Goal: Information Seeking & Learning: Check status

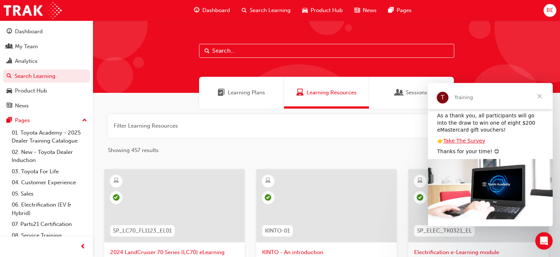
scroll to position [51, 0]
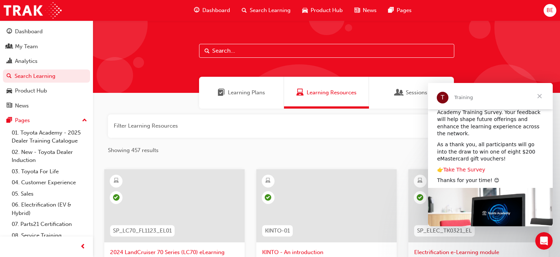
click at [470, 166] on link "Take The Survey" at bounding box center [465, 169] width 42 height 6
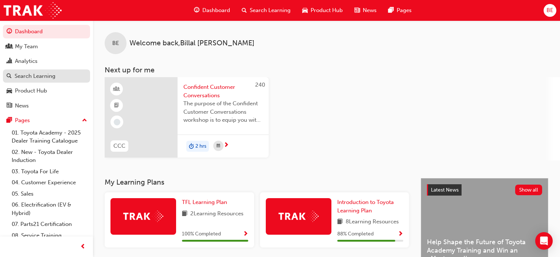
click at [43, 74] on div "Search Learning" at bounding box center [35, 76] width 41 height 8
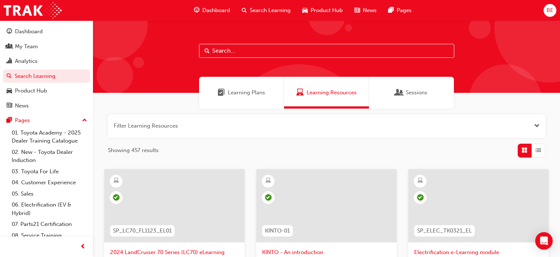
click at [257, 93] on span "Learning Plans" at bounding box center [246, 92] width 37 height 8
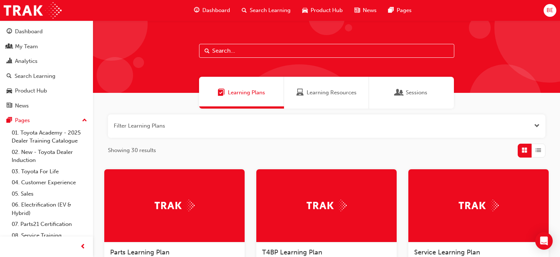
click at [408, 92] on span "Sessions" at bounding box center [417, 92] width 22 height 8
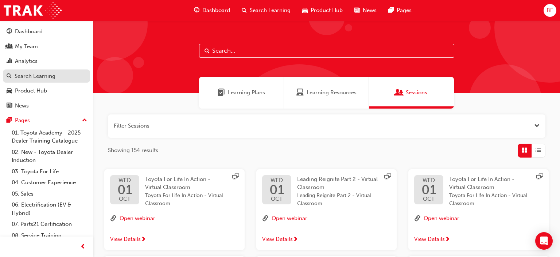
click at [43, 78] on div "Search Learning" at bounding box center [35, 76] width 41 height 8
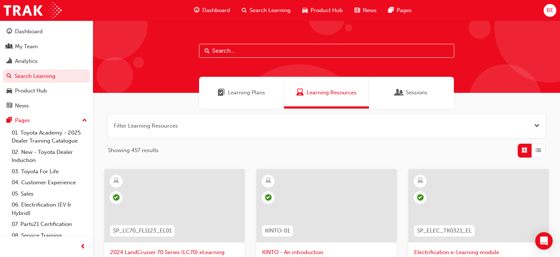
click at [230, 91] on span "Learning Plans" at bounding box center [246, 92] width 37 height 8
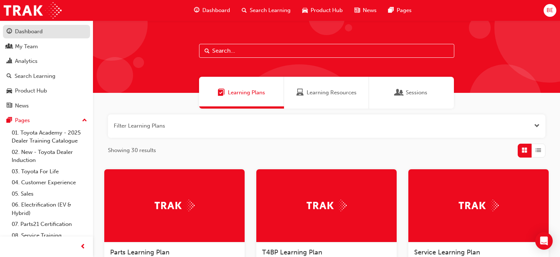
click at [36, 33] on div "Dashboard" at bounding box center [29, 31] width 28 height 8
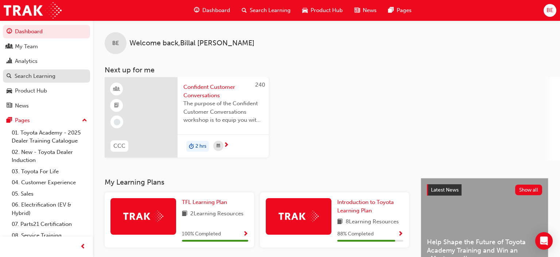
click at [40, 76] on div "Search Learning" at bounding box center [35, 76] width 41 height 8
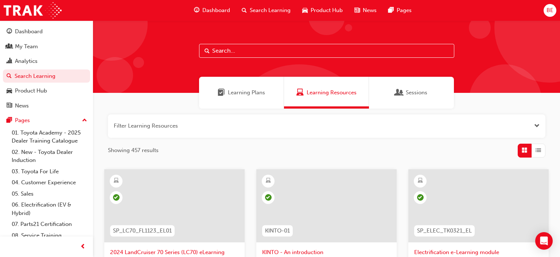
click at [406, 95] on span "Sessions" at bounding box center [417, 92] width 22 height 8
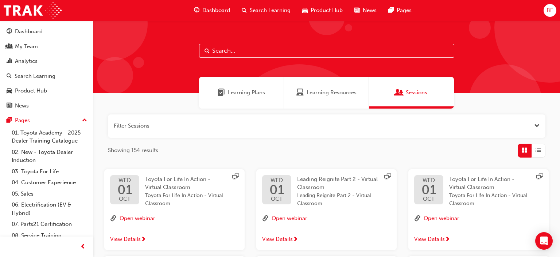
click at [235, 92] on span "Learning Plans" at bounding box center [246, 92] width 37 height 8
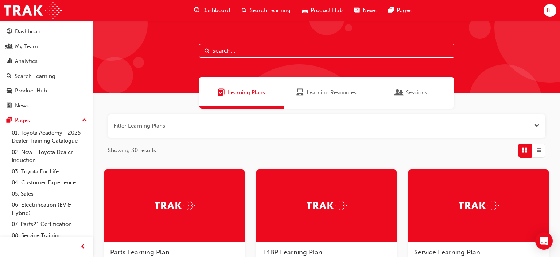
click at [371, 120] on button "button" at bounding box center [327, 125] width 438 height 23
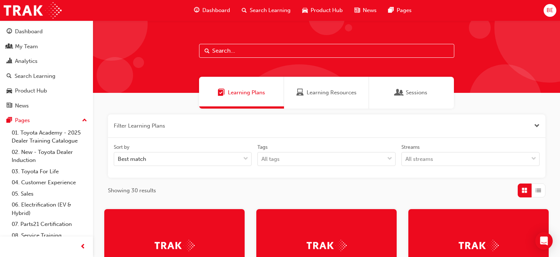
click at [350, 93] on span "Learning Resources" at bounding box center [332, 92] width 50 height 8
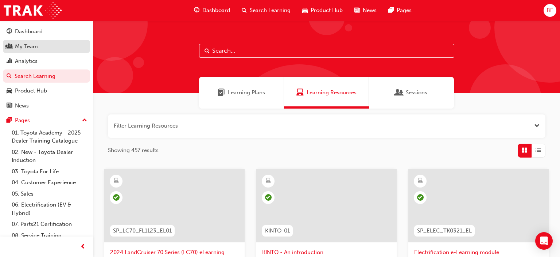
click at [34, 47] on div "My Team" at bounding box center [26, 46] width 23 height 8
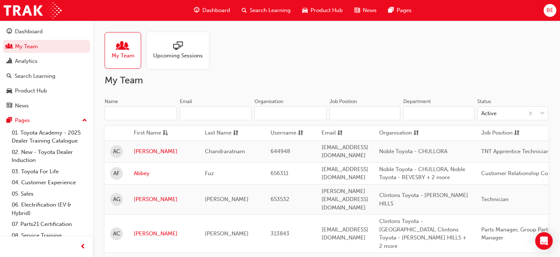
click at [185, 48] on div at bounding box center [178, 46] width 50 height 10
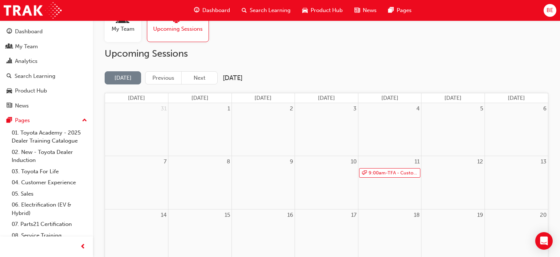
scroll to position [48, 0]
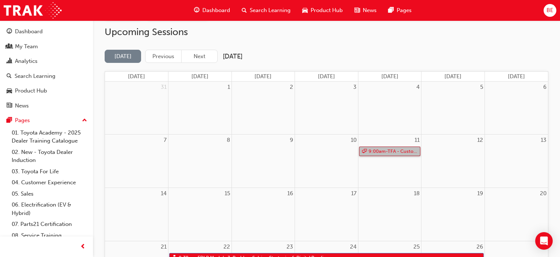
click at [393, 153] on span "9:00am - TFA - Customer Discovery: Virtual Skill Building Course - EASTERN COAST" at bounding box center [394, 151] width 51 height 9
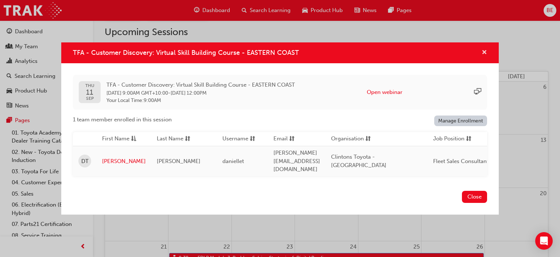
click at [485, 56] on span "cross-icon" at bounding box center [484, 53] width 5 height 7
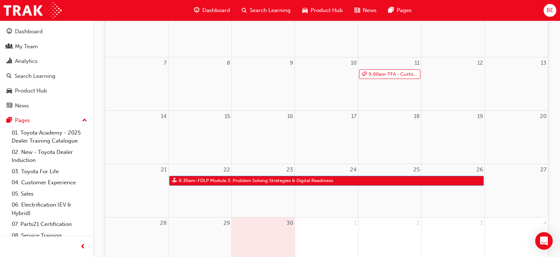
scroll to position [193, 0]
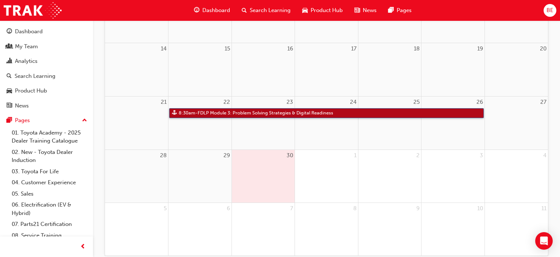
click at [205, 112] on span "8:30am - FDLP Module 3: Problem Solving Strategies & Digital Readiness" at bounding box center [255, 112] width 155 height 9
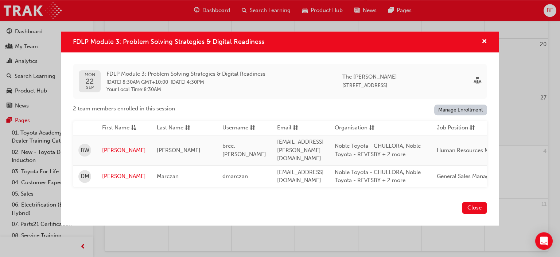
scroll to position [188, 0]
click at [486, 45] on span "cross-icon" at bounding box center [484, 42] width 5 height 7
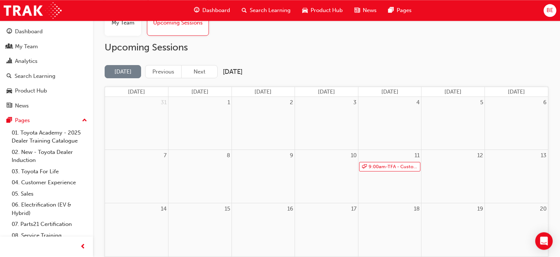
scroll to position [0, 0]
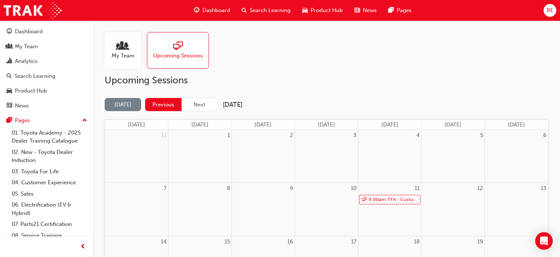
click at [164, 104] on button "Previous" at bounding box center [163, 105] width 36 height 14
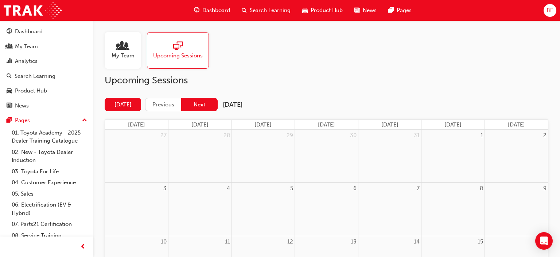
click at [204, 105] on button "Next" at bounding box center [199, 105] width 36 height 14
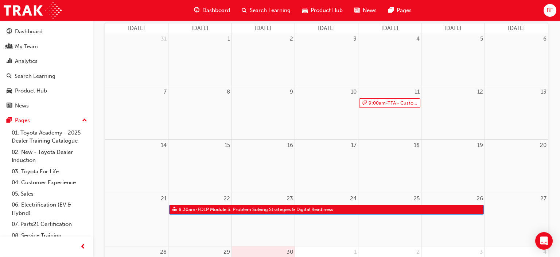
scroll to position [193, 0]
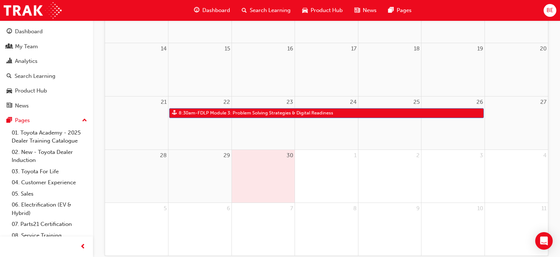
click at [264, 182] on td "30" at bounding box center [263, 175] width 63 height 53
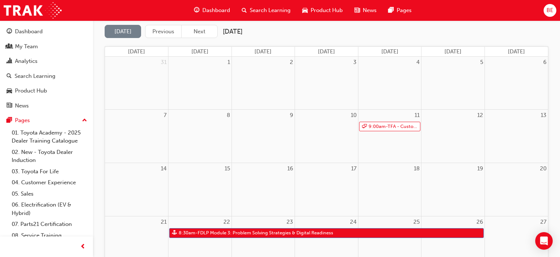
scroll to position [0, 0]
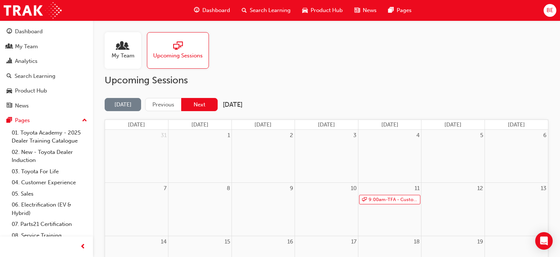
click at [196, 103] on button "Next" at bounding box center [199, 105] width 36 height 14
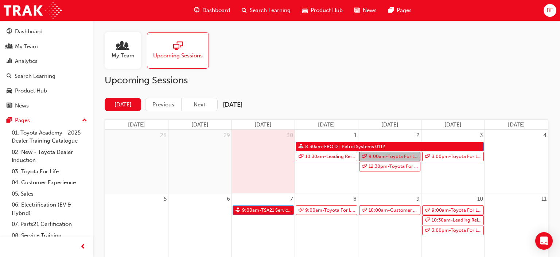
click at [404, 155] on span "9:00am - Toyota For Life In Action - Virtual Classroom" at bounding box center [394, 156] width 51 height 9
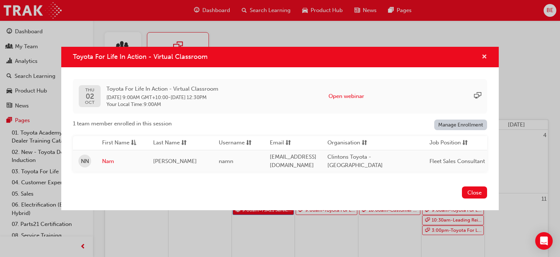
click at [487, 59] on span "cross-icon" at bounding box center [484, 57] width 5 height 7
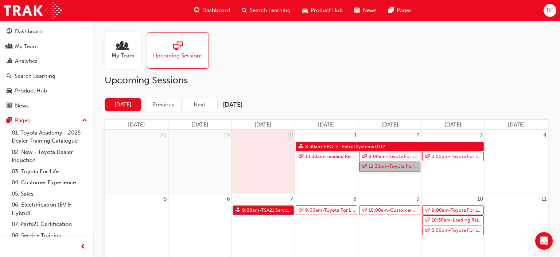
click at [388, 168] on span "12:30pm - Toyota For Life In Action - Virtual Classroom" at bounding box center [394, 166] width 51 height 9
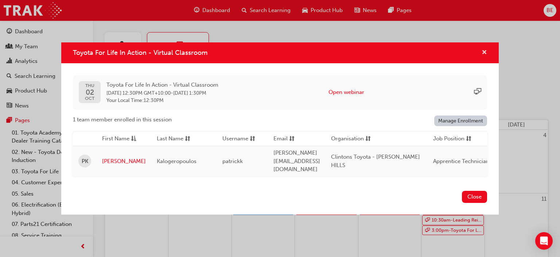
click at [486, 55] on span "cross-icon" at bounding box center [484, 53] width 5 height 7
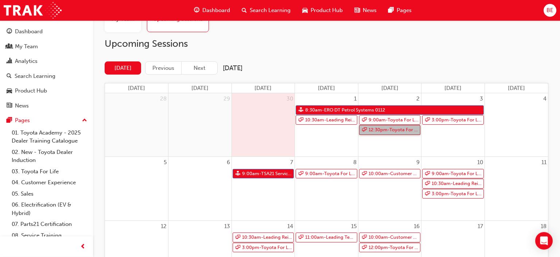
scroll to position [48, 0]
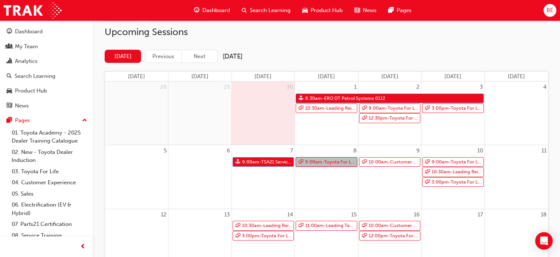
click at [327, 161] on span "9:00am - Toyota For Life In Action - Virtual Classroom" at bounding box center [330, 161] width 51 height 9
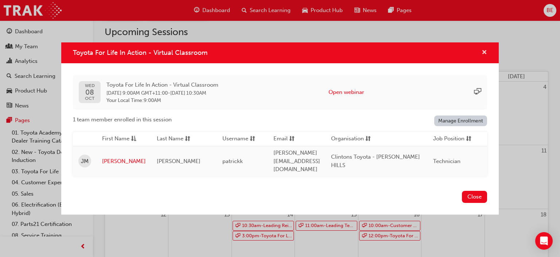
click at [486, 56] on span "cross-icon" at bounding box center [484, 53] width 5 height 7
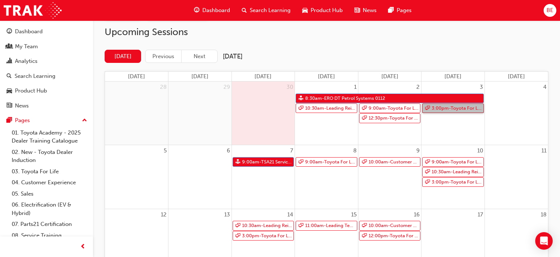
click at [456, 108] on span "3:00pm - Toyota For Life In Action - Virtual Classroom" at bounding box center [457, 108] width 51 height 9
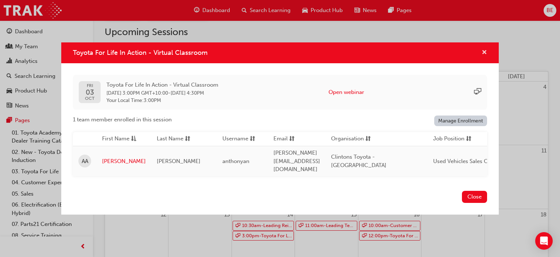
click at [485, 55] on span "cross-icon" at bounding box center [484, 53] width 5 height 7
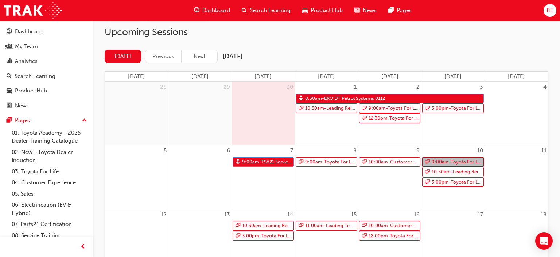
click at [447, 161] on span "9:00am - Toyota For Life In Action - Virtual Classroom" at bounding box center [457, 161] width 51 height 9
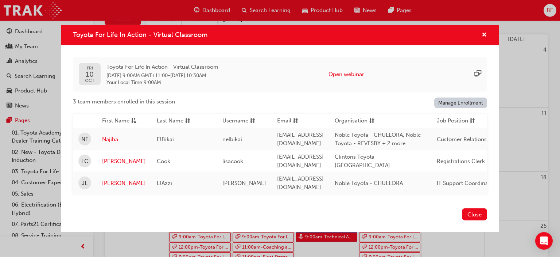
scroll to position [86, 0]
click at [487, 37] on span "cross-icon" at bounding box center [484, 35] width 5 height 7
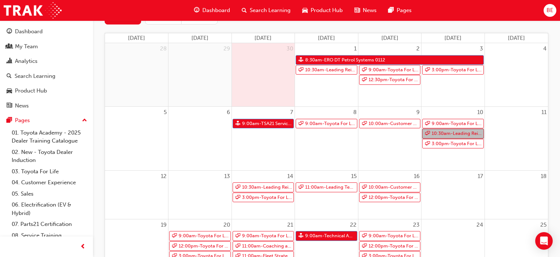
click at [467, 132] on span "10:30am - Leading Reignite Part 2 - Virtual Classroom" at bounding box center [457, 133] width 51 height 9
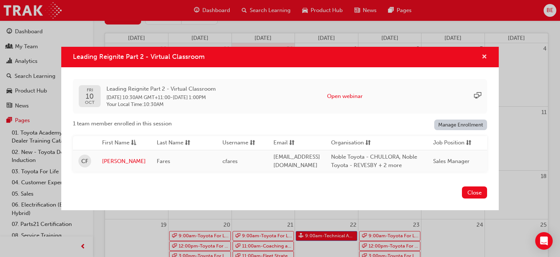
click at [485, 56] on span "cross-icon" at bounding box center [484, 57] width 5 height 7
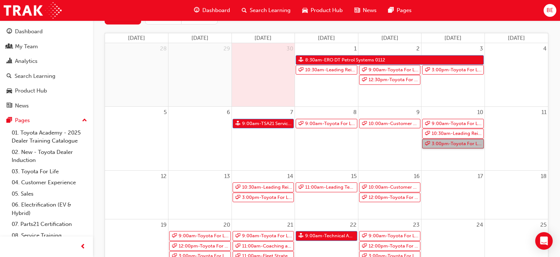
click at [448, 146] on span "3:00pm - Toyota For Life In Action - Virtual Classroom" at bounding box center [457, 143] width 51 height 9
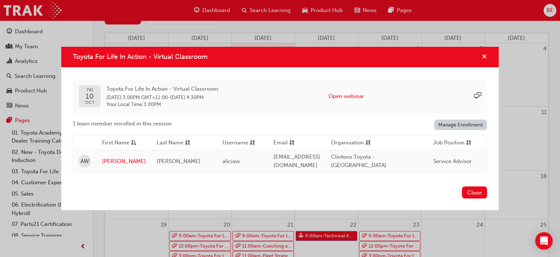
click at [484, 57] on span "cross-icon" at bounding box center [484, 57] width 5 height 7
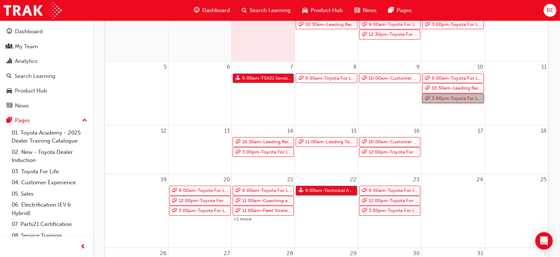
scroll to position [144, 0]
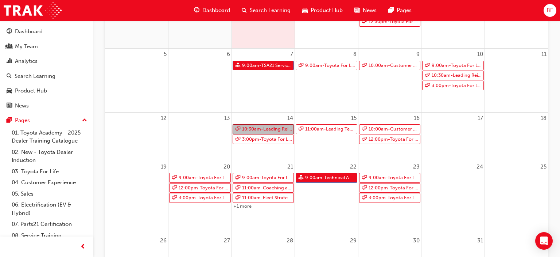
click at [277, 127] on span "10:30am - Leading Reignite Part 2 - Virtual Classroom" at bounding box center [267, 128] width 51 height 9
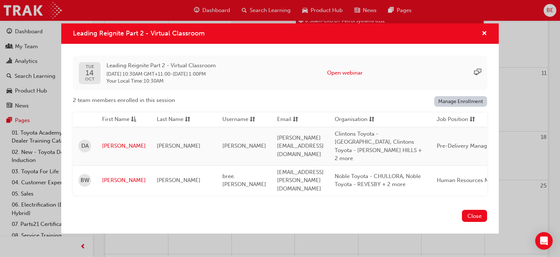
scroll to position [125, 0]
click at [485, 37] on span "cross-icon" at bounding box center [484, 34] width 5 height 7
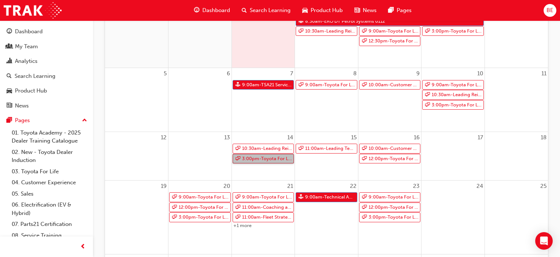
click at [279, 159] on span "3:00pm - Toyota For Life In Action - Virtual Classroom" at bounding box center [267, 158] width 51 height 9
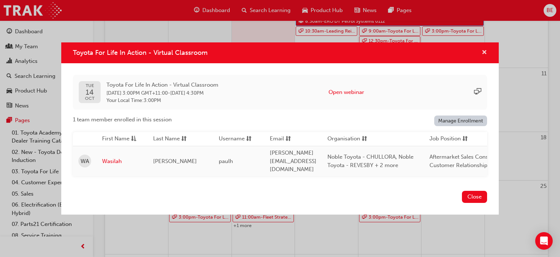
click at [485, 55] on span "cross-icon" at bounding box center [484, 53] width 5 height 7
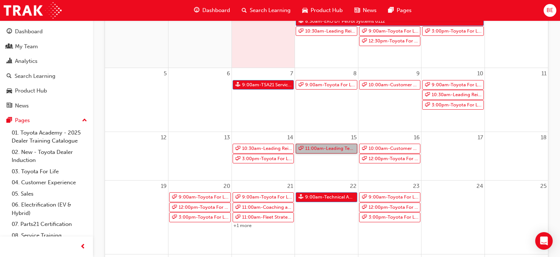
click at [325, 147] on span "11:00am - Leading Teams Effectively" at bounding box center [330, 148] width 51 height 9
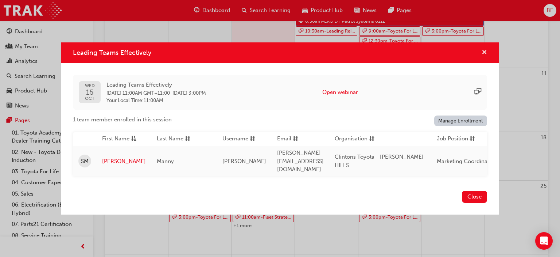
click at [485, 56] on span "cross-icon" at bounding box center [484, 53] width 5 height 7
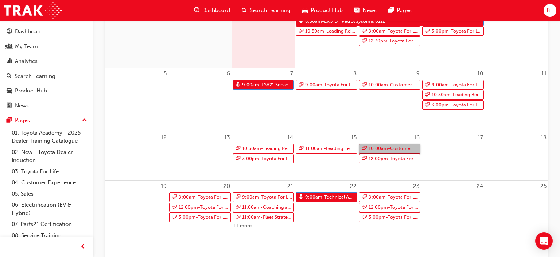
click at [401, 146] on span "10:00am - Customer Experience Management - Operational" at bounding box center [394, 148] width 51 height 9
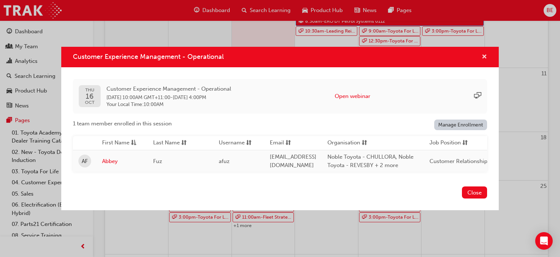
click at [486, 56] on span "cross-icon" at bounding box center [484, 57] width 5 height 7
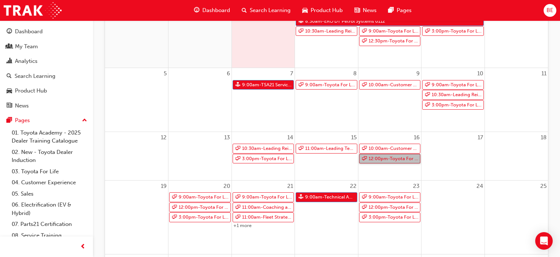
click at [406, 159] on span "12:00pm - Toyota For Life In Action - Virtual Classroom" at bounding box center [394, 158] width 51 height 9
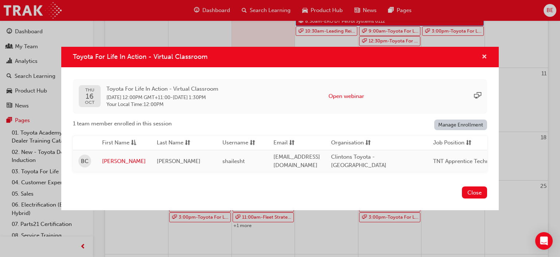
click at [485, 57] on span "cross-icon" at bounding box center [484, 57] width 5 height 7
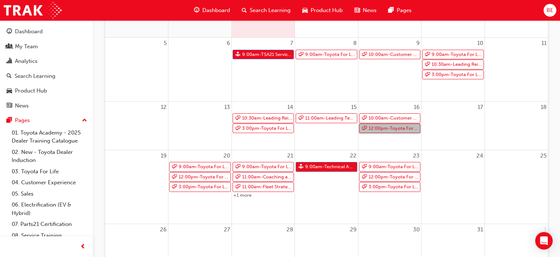
scroll to position [163, 0]
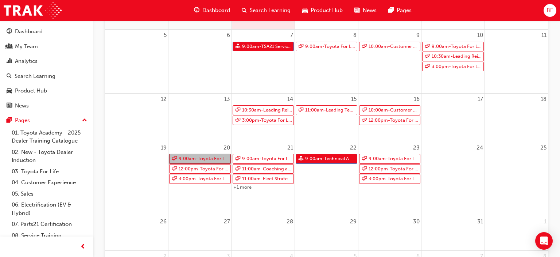
click at [202, 157] on span "9:00am - Toyota For Life In Action - Virtual Classroom" at bounding box center [203, 158] width 51 height 9
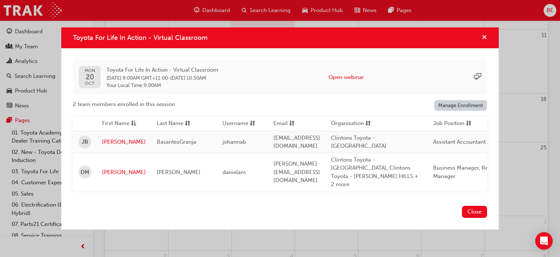
click at [483, 41] on span "cross-icon" at bounding box center [484, 38] width 5 height 7
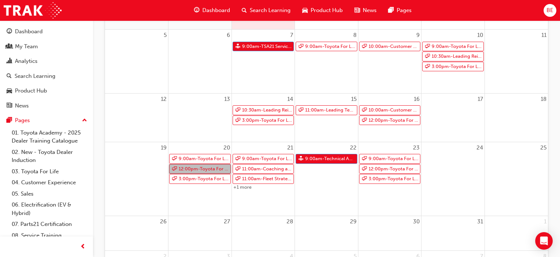
click at [202, 167] on span "12:00pm - Toyota For Life In Action - Virtual Classroom" at bounding box center [203, 168] width 51 height 9
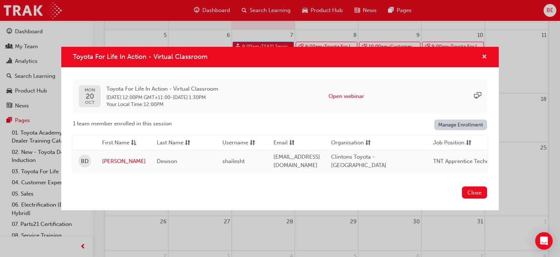
click at [486, 58] on span "cross-icon" at bounding box center [484, 57] width 5 height 7
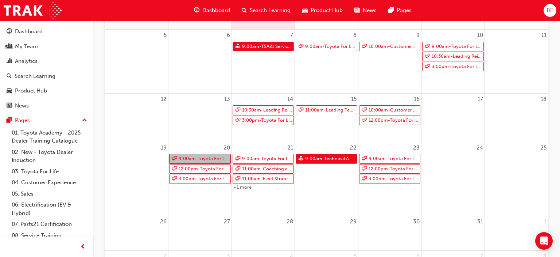
click at [216, 159] on span "9:00am - Toyota For Life In Action - Virtual Classroom" at bounding box center [203, 158] width 51 height 9
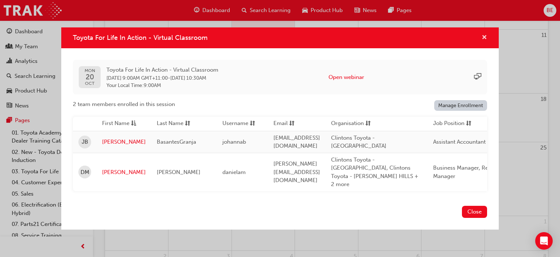
click at [485, 41] on span "cross-icon" at bounding box center [484, 38] width 5 height 7
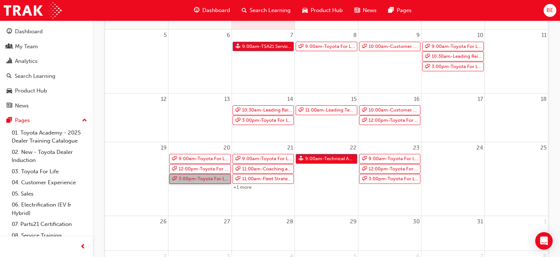
click at [217, 179] on span "3:00pm - Toyota For Life In Action - Virtual Classroom" at bounding box center [203, 178] width 51 height 9
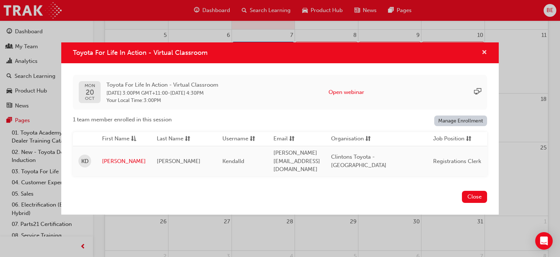
click at [484, 56] on span "cross-icon" at bounding box center [484, 53] width 5 height 7
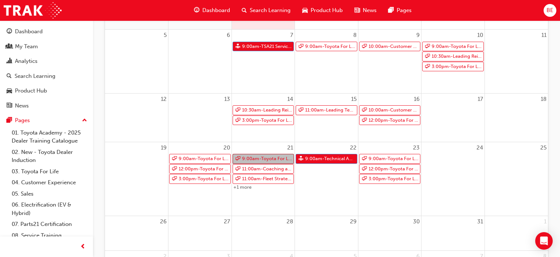
click at [280, 157] on span "9:00am - Toyota For Life In Action - Virtual Classroom" at bounding box center [267, 158] width 51 height 9
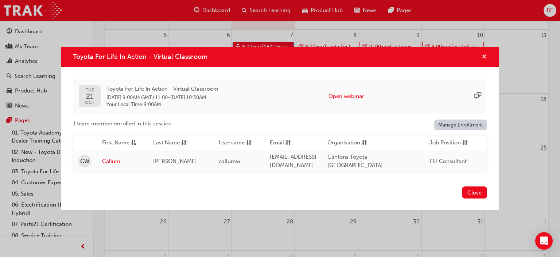
click at [485, 57] on span "cross-icon" at bounding box center [484, 57] width 5 height 7
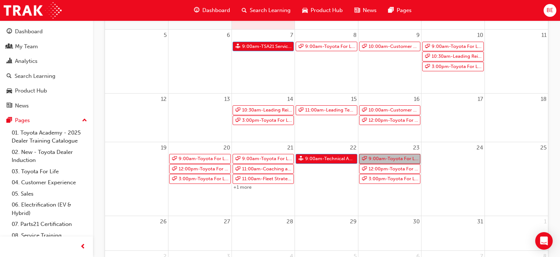
click at [404, 156] on span "9:00am - Toyota For Life In Action - Virtual Classroom" at bounding box center [394, 158] width 51 height 9
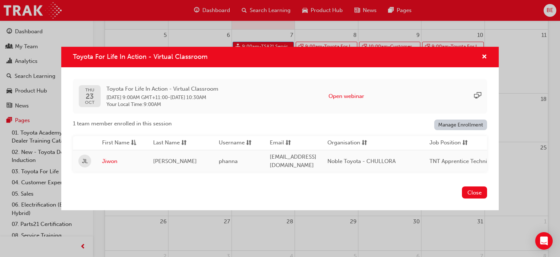
click at [488, 59] on div "Toyota For Life In Action - Virtual Classroom" at bounding box center [280, 57] width 438 height 21
click at [484, 58] on span "cross-icon" at bounding box center [484, 57] width 5 height 7
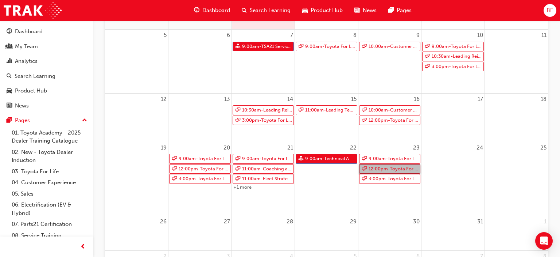
click at [399, 167] on span "12:00pm - Toyota For Life In Action - Virtual Classroom" at bounding box center [394, 168] width 51 height 9
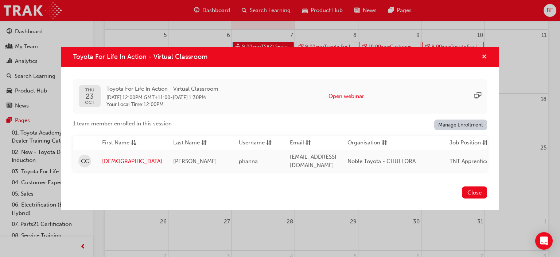
click at [485, 59] on span "cross-icon" at bounding box center [484, 57] width 5 height 7
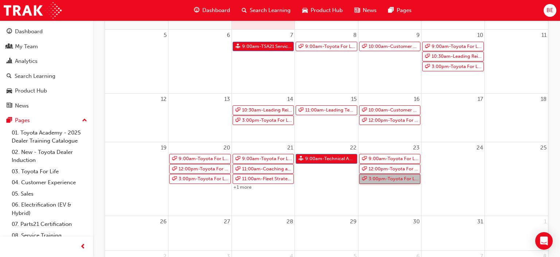
click at [392, 178] on span "3:00pm - Toyota For Life In Action - Virtual Classroom" at bounding box center [394, 178] width 51 height 9
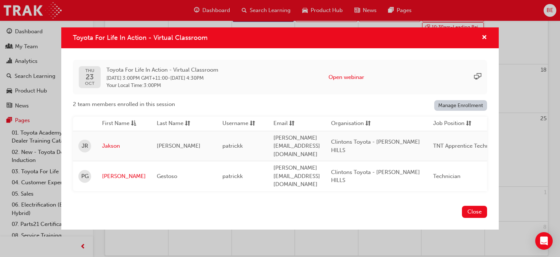
scroll to position [183, 0]
click at [485, 41] on span "cross-icon" at bounding box center [484, 38] width 5 height 7
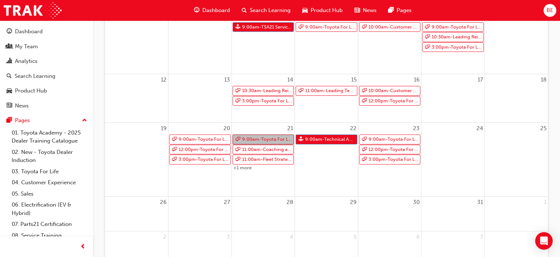
click at [266, 138] on span "9:00am - Toyota For Life In Action - Virtual Classroom" at bounding box center [267, 139] width 51 height 9
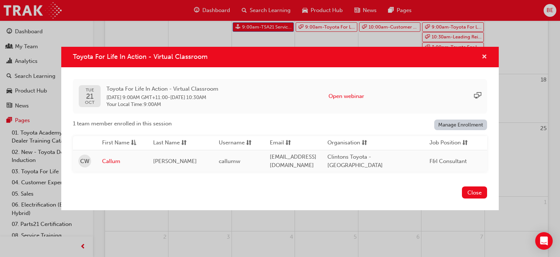
click at [485, 59] on span "cross-icon" at bounding box center [484, 57] width 5 height 7
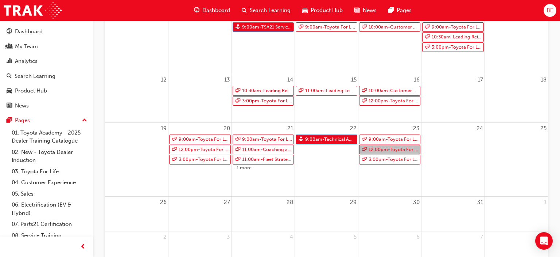
click at [399, 148] on span "12:00pm - Toyota For Life In Action - Virtual Classroom" at bounding box center [394, 149] width 51 height 9
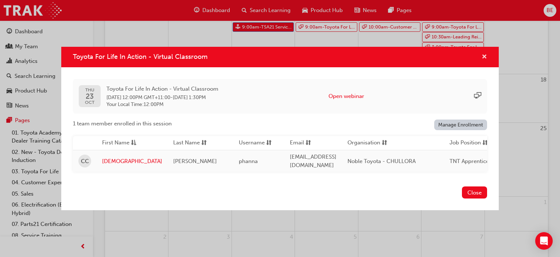
click at [485, 59] on span "cross-icon" at bounding box center [484, 57] width 5 height 7
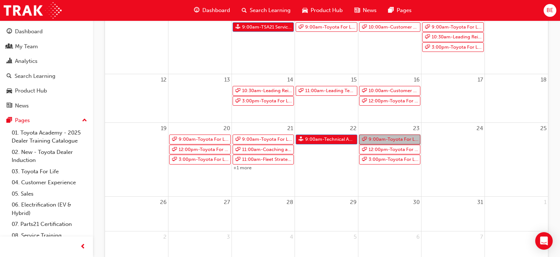
click at [393, 138] on span "9:00am - Toyota For Life In Action - Virtual Classroom" at bounding box center [394, 139] width 51 height 9
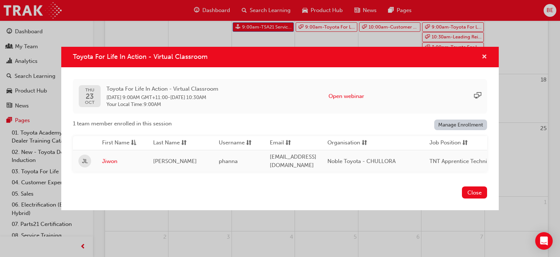
click at [485, 58] on span "cross-icon" at bounding box center [484, 57] width 5 height 7
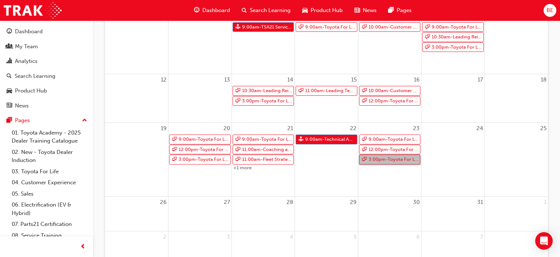
click at [389, 160] on span "3:00pm - Toyota For Life In Action - Virtual Classroom" at bounding box center [394, 159] width 51 height 9
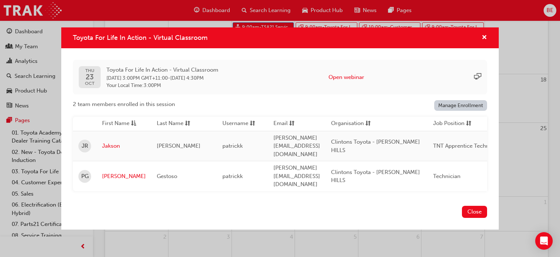
scroll to position [193, 0]
click at [485, 41] on span "cross-icon" at bounding box center [484, 38] width 5 height 7
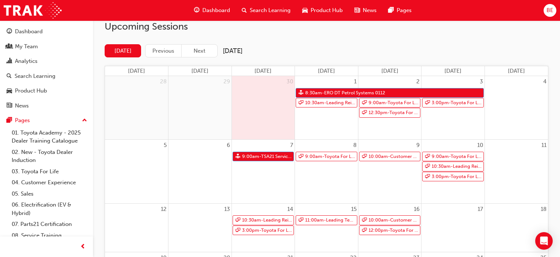
scroll to position [0, 0]
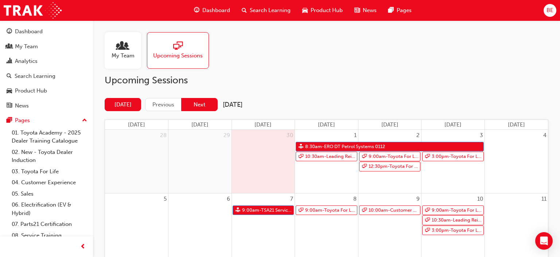
click at [201, 103] on button "Next" at bounding box center [199, 105] width 36 height 14
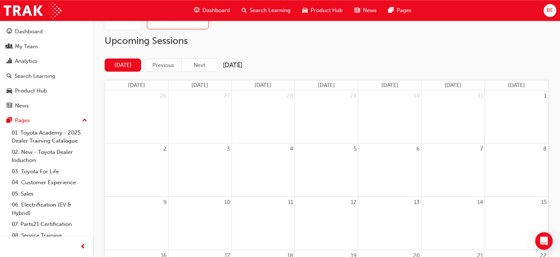
scroll to position [34, 0]
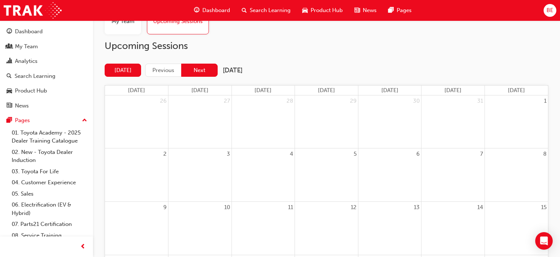
click at [199, 69] on button "Next" at bounding box center [199, 70] width 36 height 14
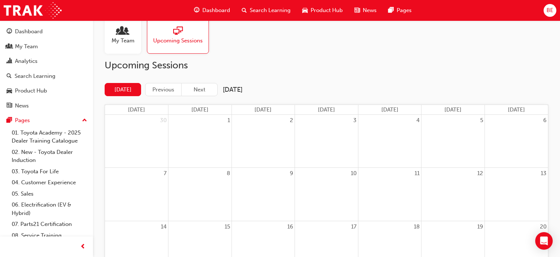
scroll to position [0, 0]
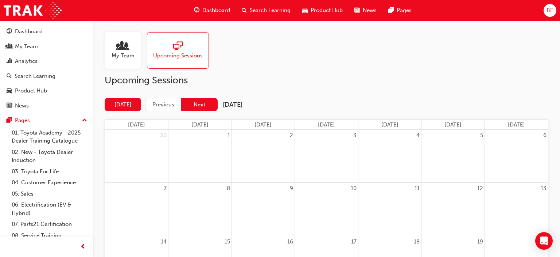
click at [201, 105] on button "Next" at bounding box center [199, 105] width 36 height 14
click at [113, 52] on span "My Team" at bounding box center [123, 55] width 23 height 8
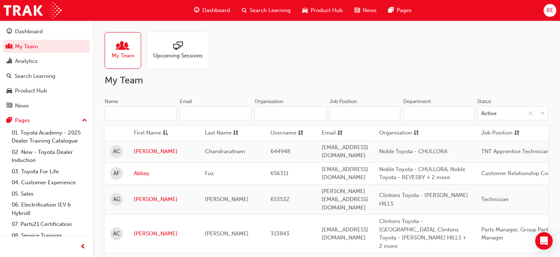
click at [145, 111] on input "Name" at bounding box center [141, 113] width 72 height 14
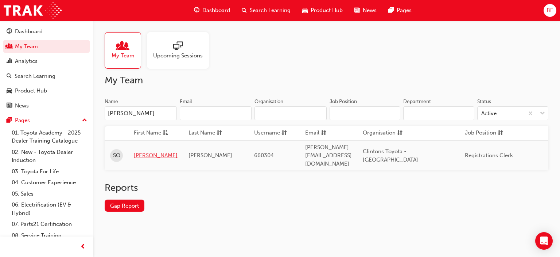
type input "sara"
click at [141, 151] on link "Sarah" at bounding box center [156, 155] width 44 height 8
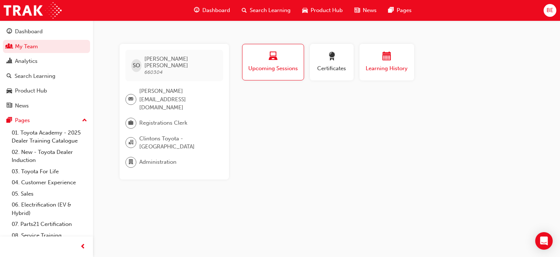
click at [390, 74] on button "Learning History" at bounding box center [387, 62] width 55 height 36
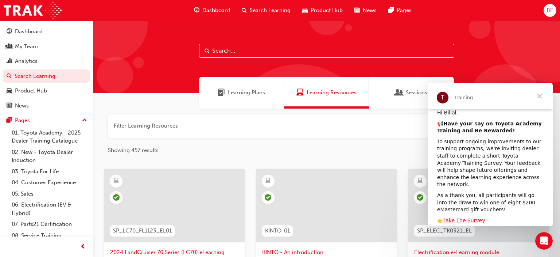
scroll to position [51, 0]
